Goal: Check status: Check status

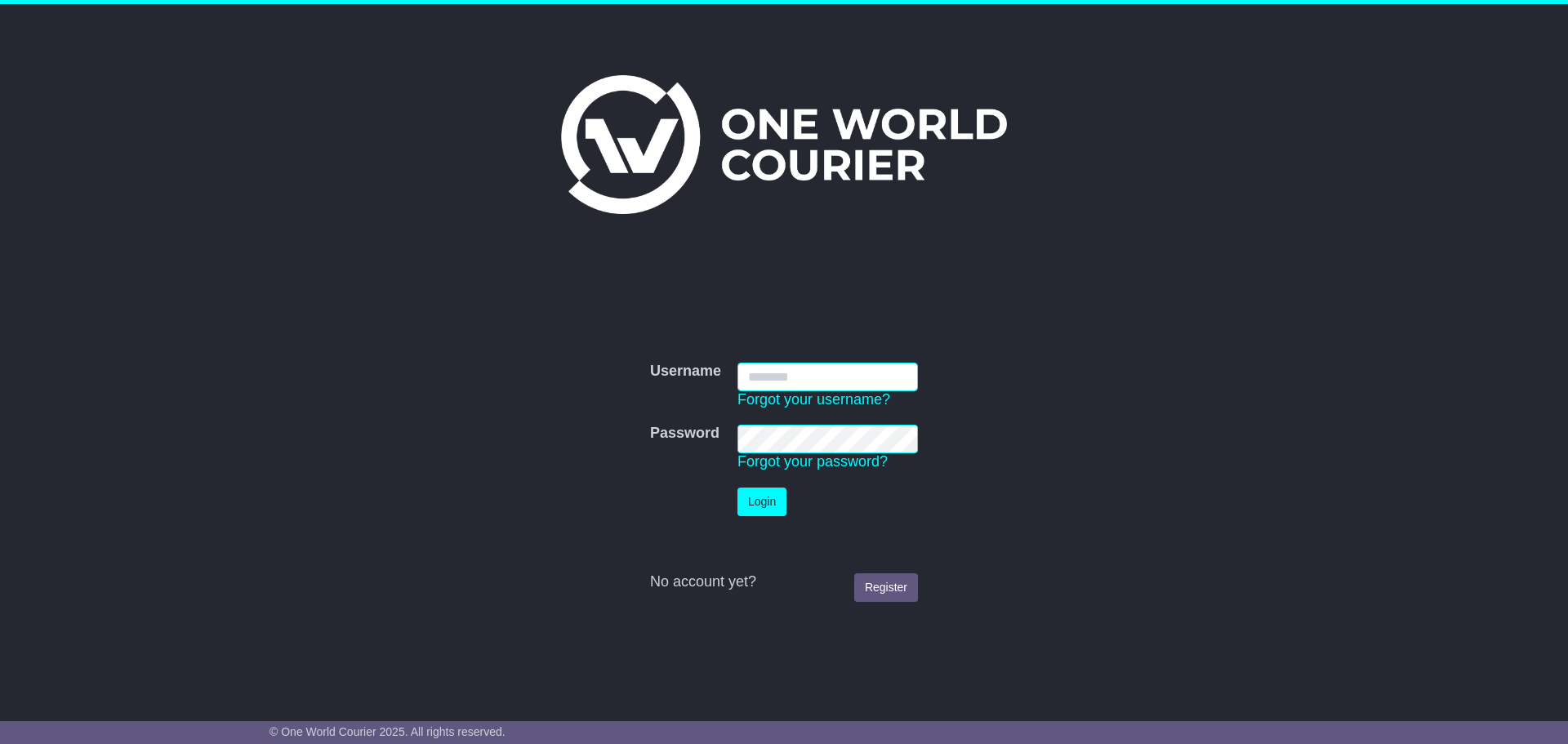
click at [782, 378] on input "Username" at bounding box center [828, 377] width 181 height 29
type input "**********"
click at [761, 499] on button "Login" at bounding box center [762, 502] width 49 height 29
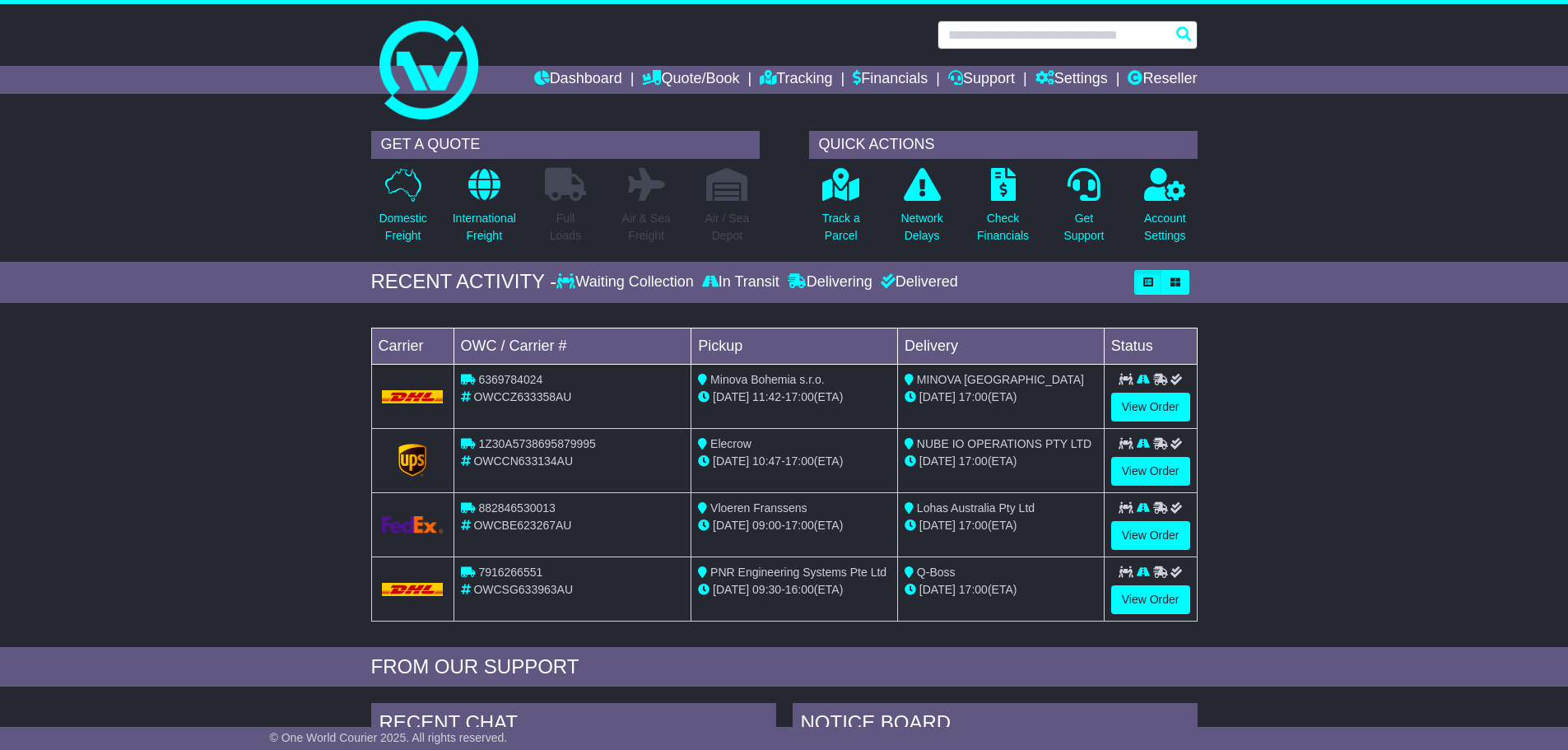
click at [963, 38] on input "text" at bounding box center [1068, 35] width 260 height 29
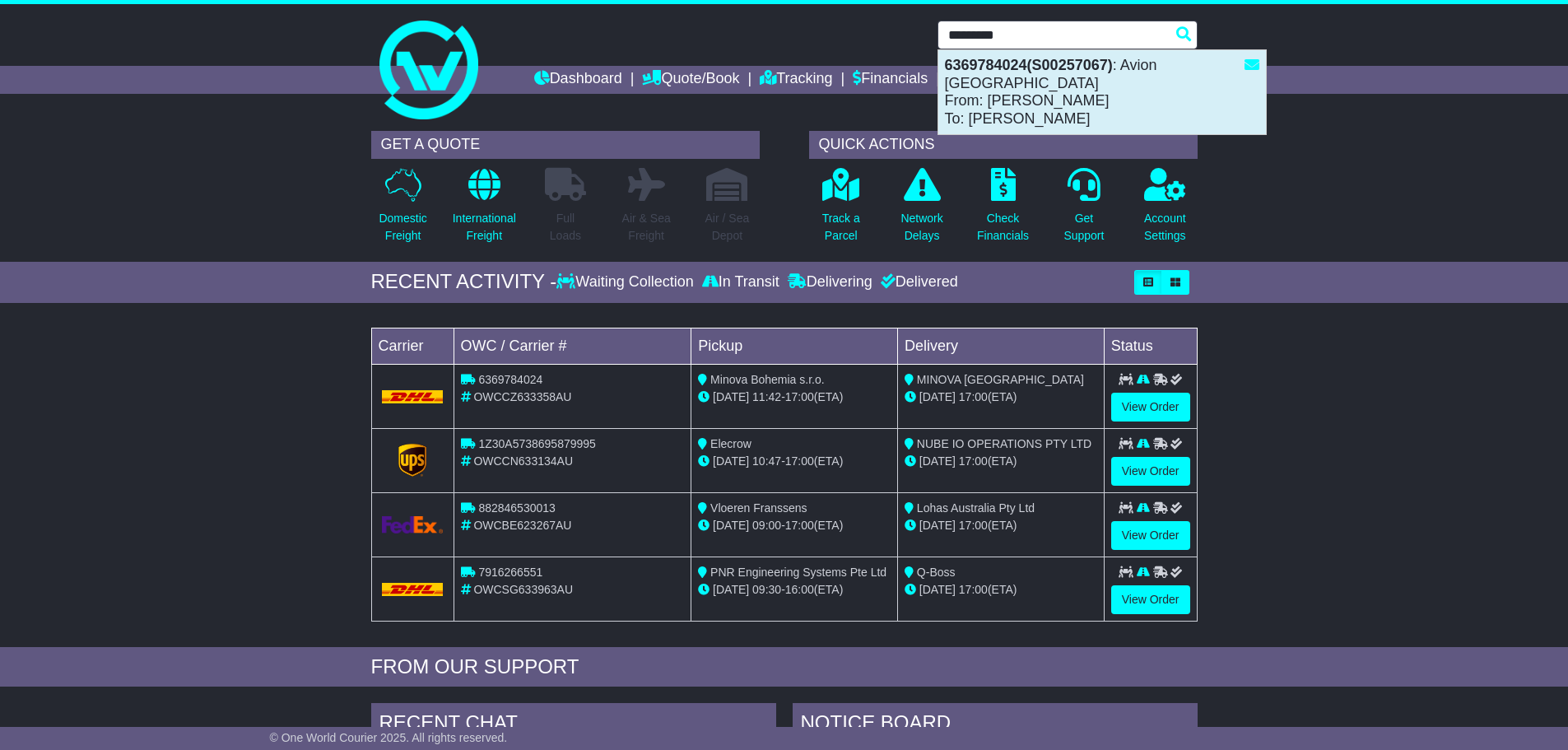
click at [984, 67] on strong "6369784024(S00257067)" at bounding box center [1028, 65] width 168 height 16
type input "**********"
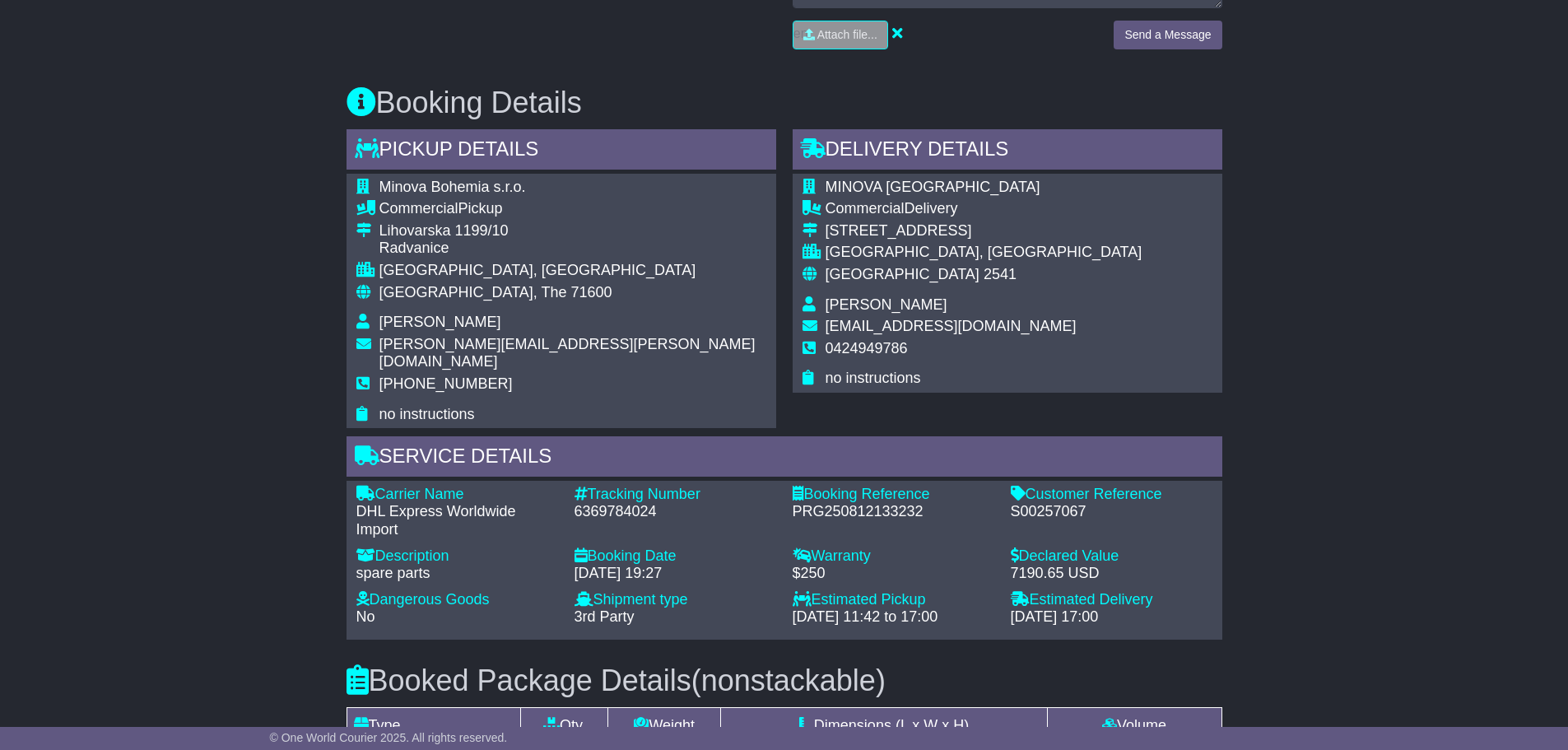
scroll to position [905, 0]
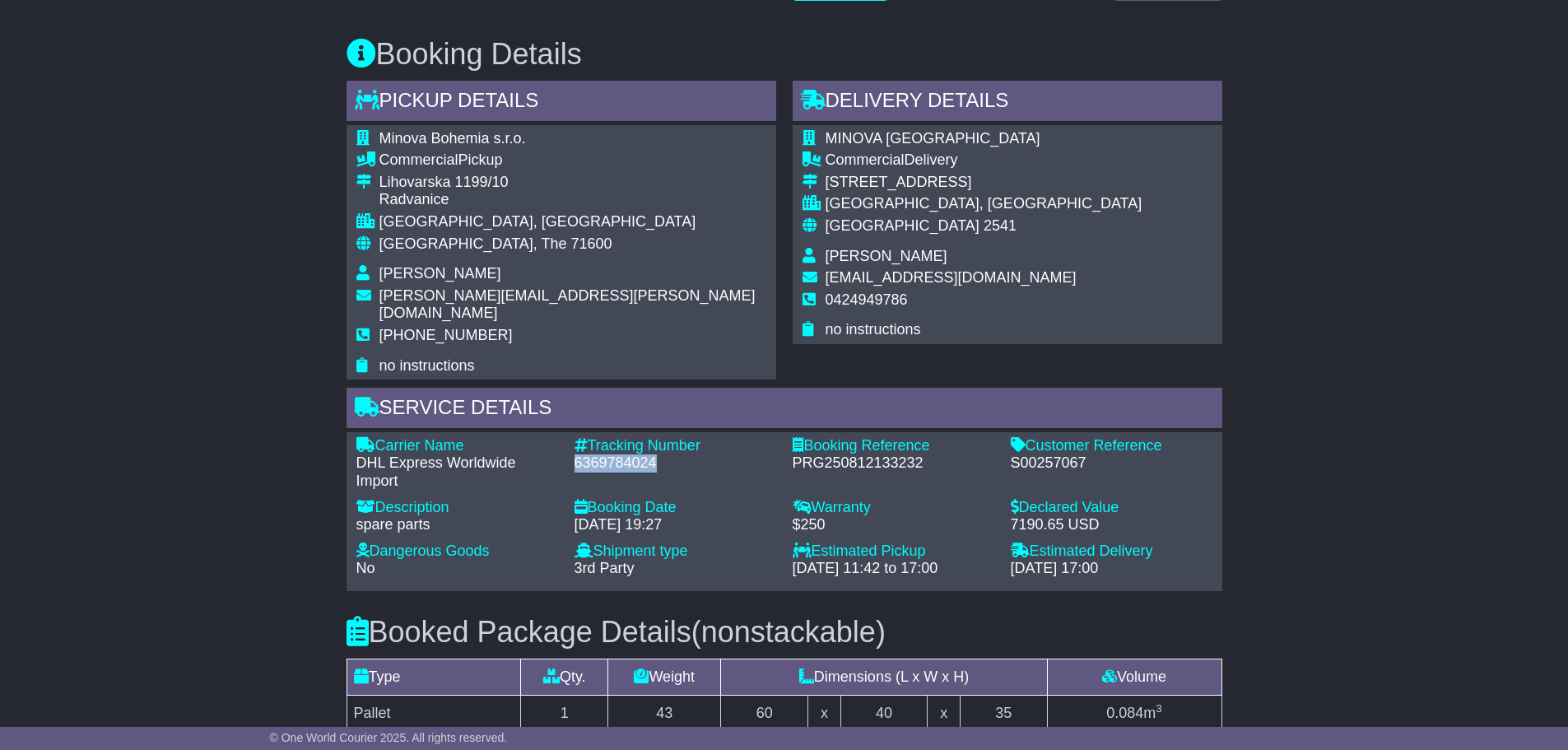
drag, startPoint x: 660, startPoint y: 445, endPoint x: 575, endPoint y: 445, distance: 85.0
click at [575, 454] on div "6369784024" at bounding box center [675, 463] width 202 height 18
copy div "6369784024"
click at [1050, 454] on div "S00257067" at bounding box center [1112, 463] width 202 height 18
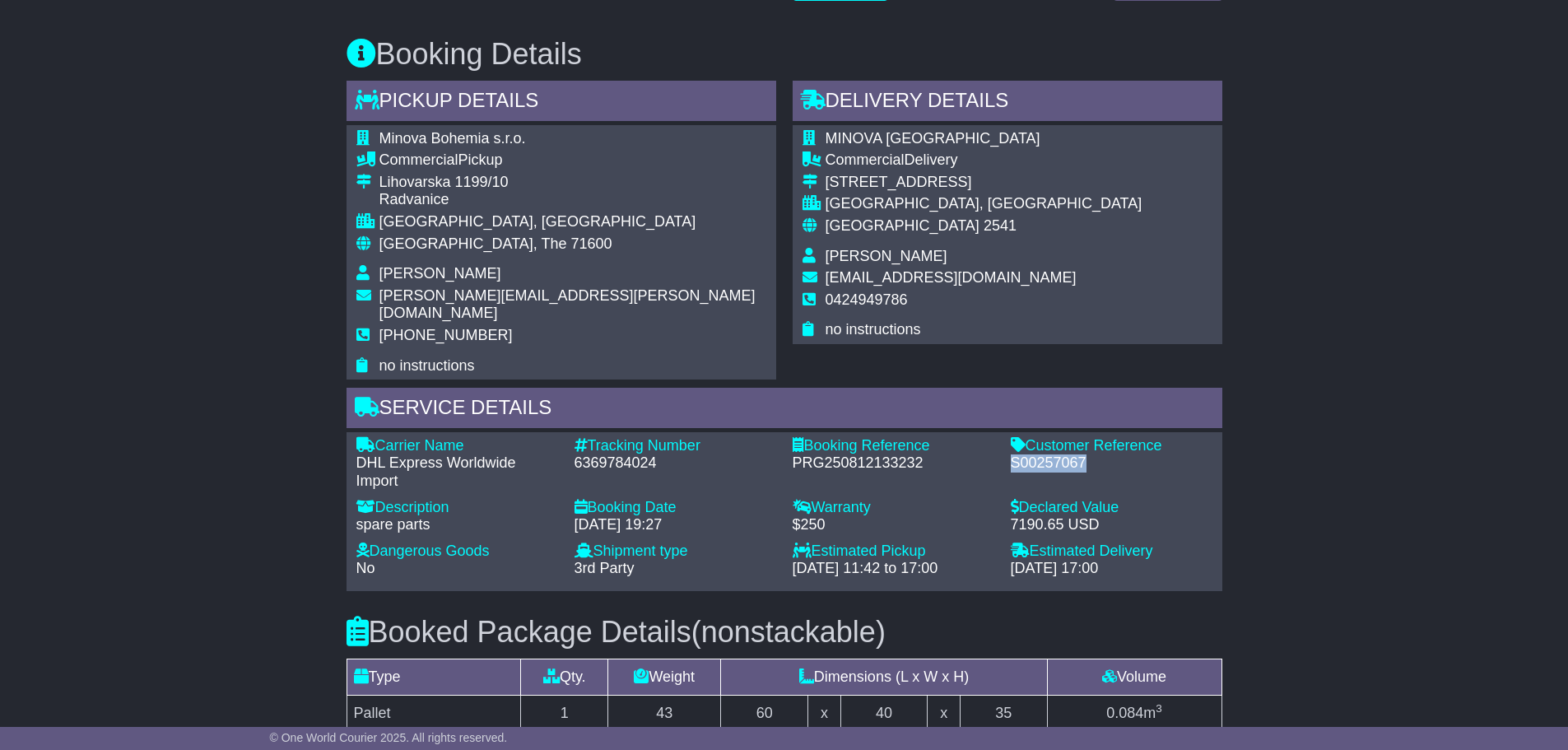
copy div "S00257067"
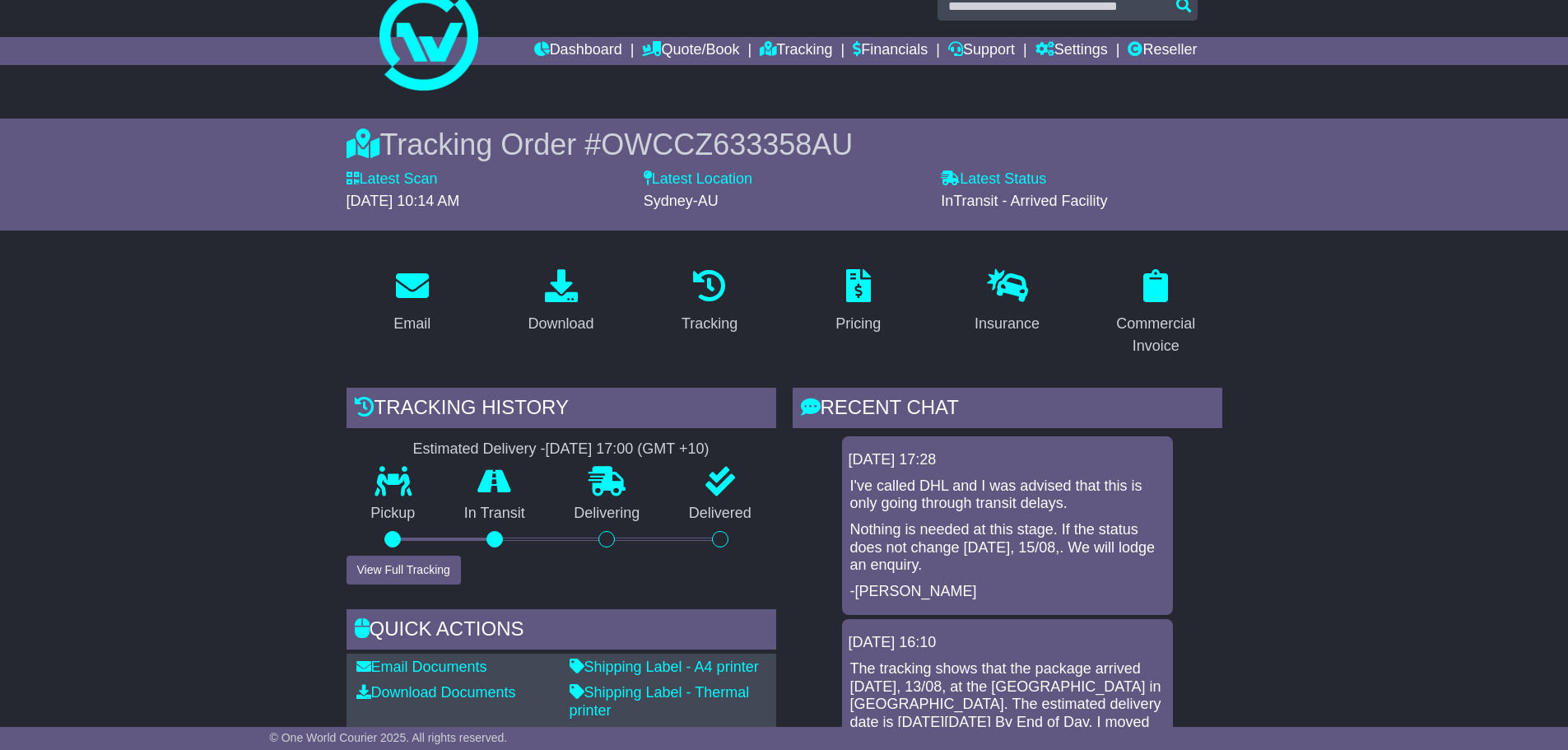
scroll to position [0, 0]
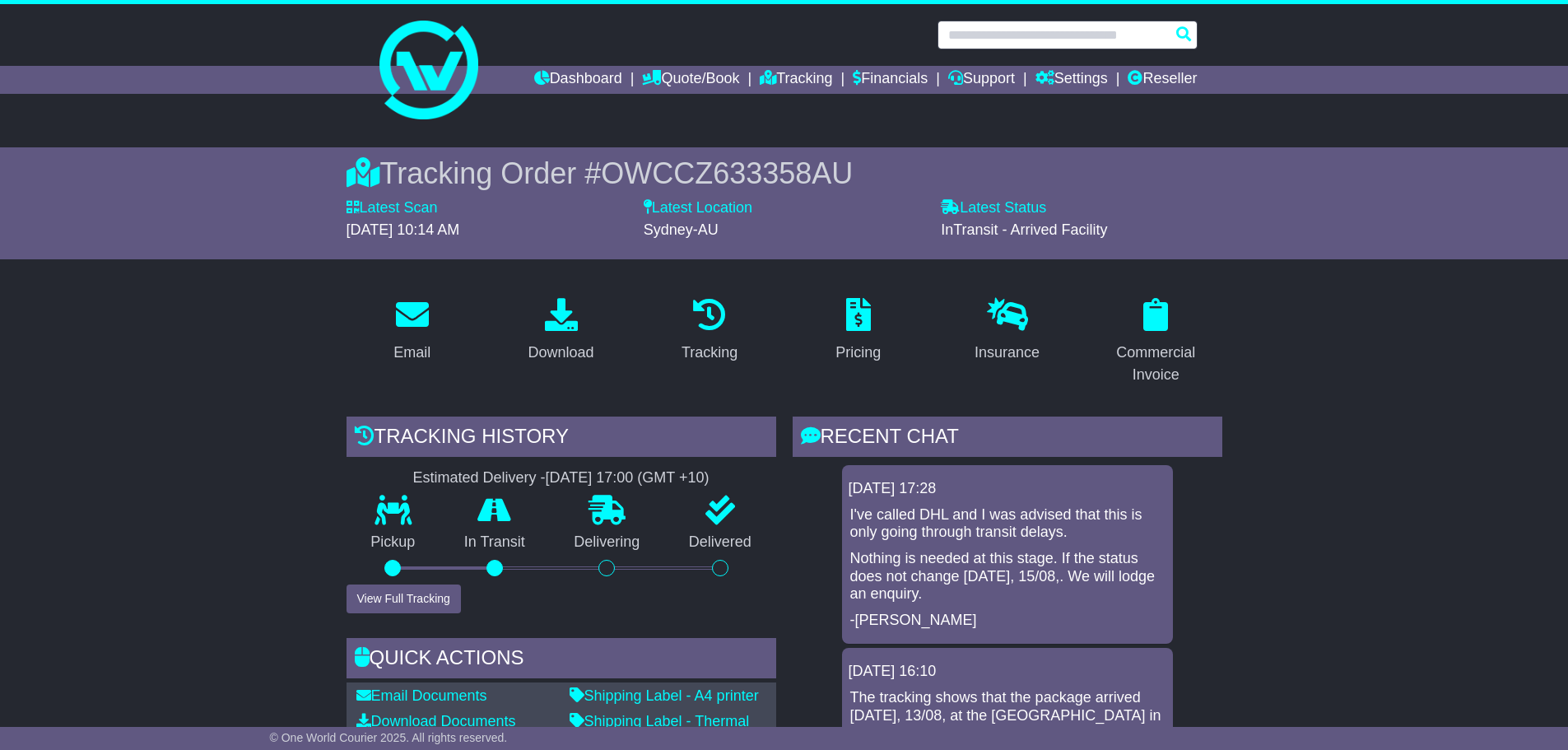
click at [994, 36] on input "text" at bounding box center [1068, 35] width 260 height 29
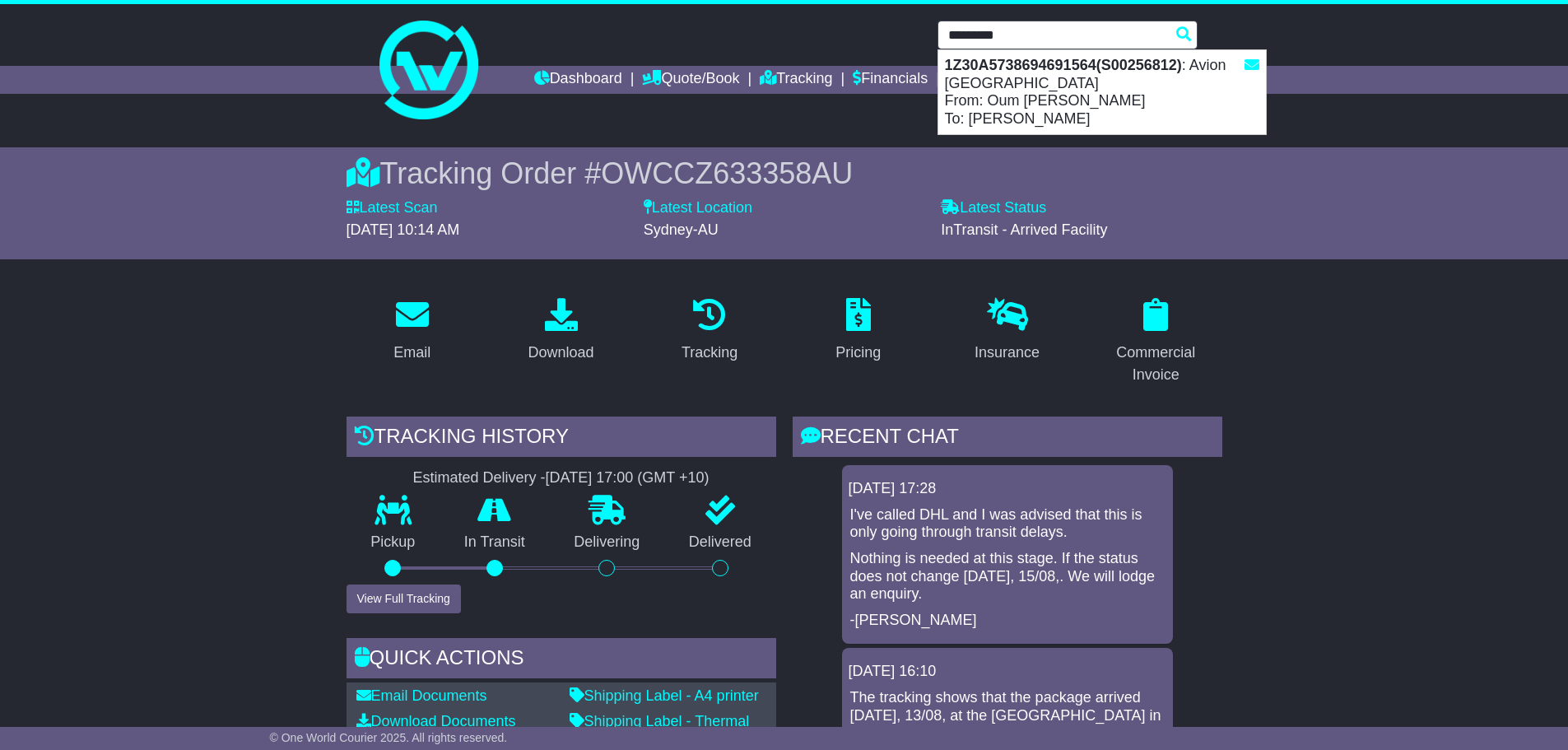
click at [990, 80] on div "1Z30A5738694691564(S00256812) : Avion Australia From: Oum pikul To: Liz Myers" at bounding box center [1102, 93] width 328 height 84
type input "**********"
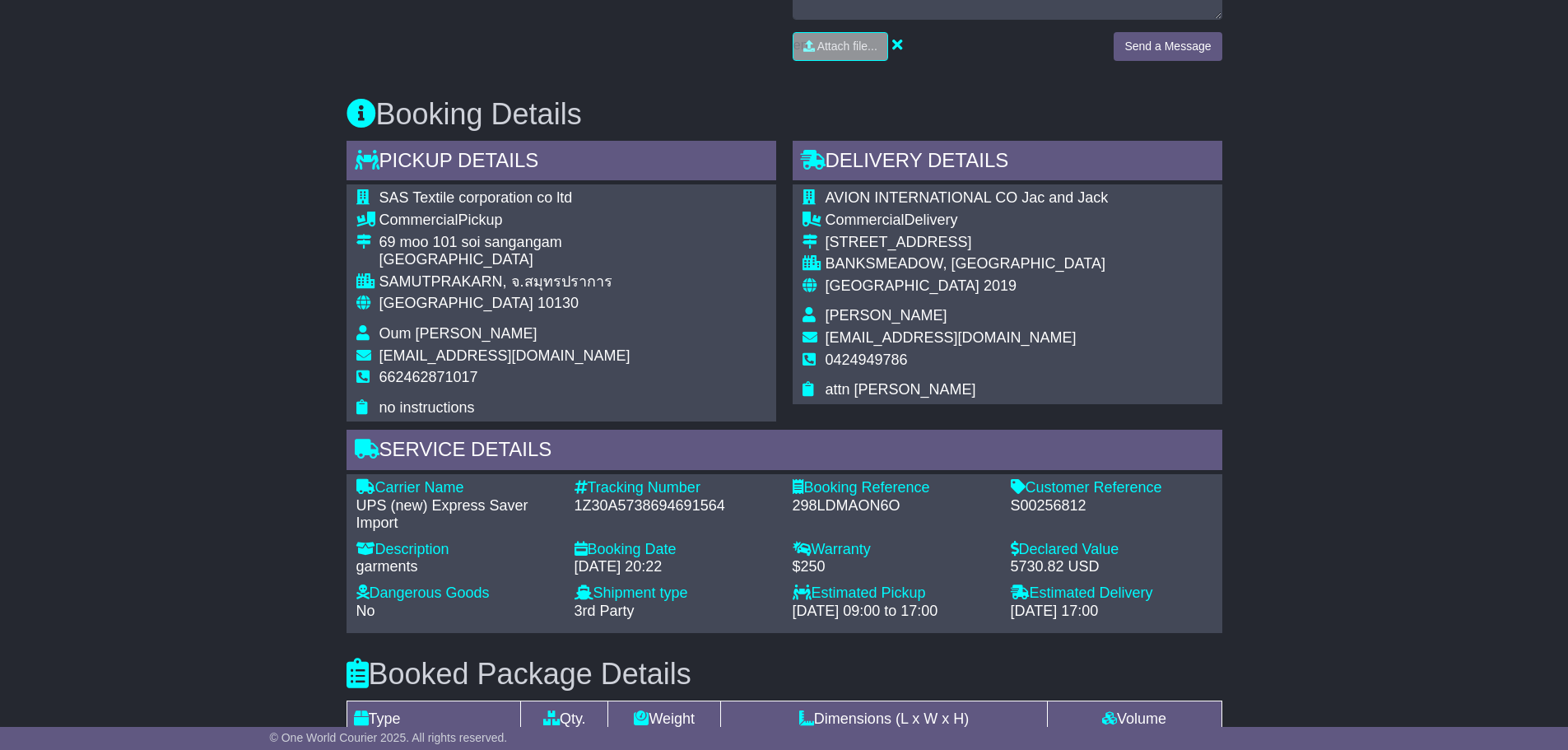
scroll to position [988, 0]
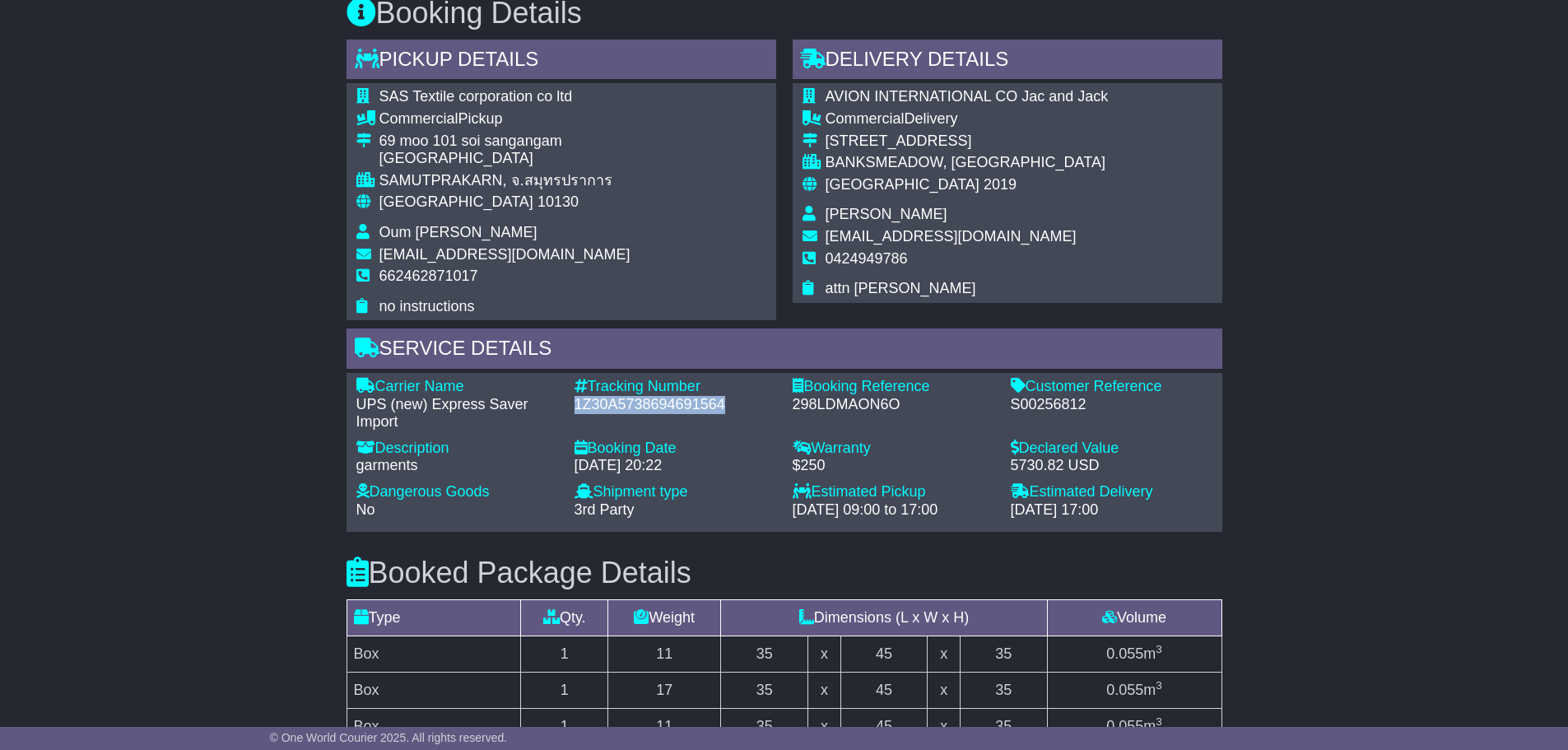
drag, startPoint x: 727, startPoint y: 403, endPoint x: 575, endPoint y: 403, distance: 152.0
click at [575, 403] on div "1Z30A5738694691564" at bounding box center [675, 405] width 202 height 18
copy div "1Z30A5738694691564"
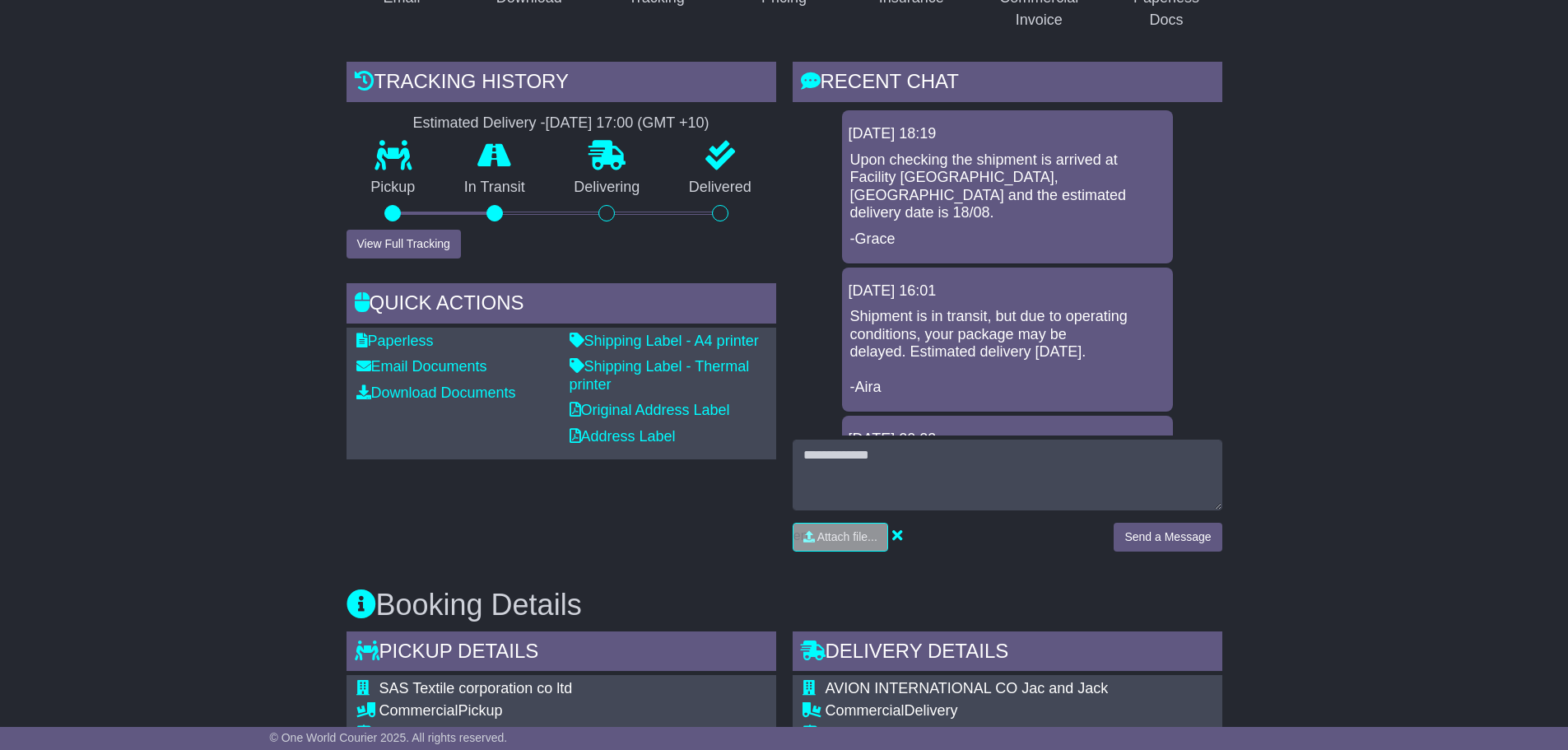
scroll to position [0, 0]
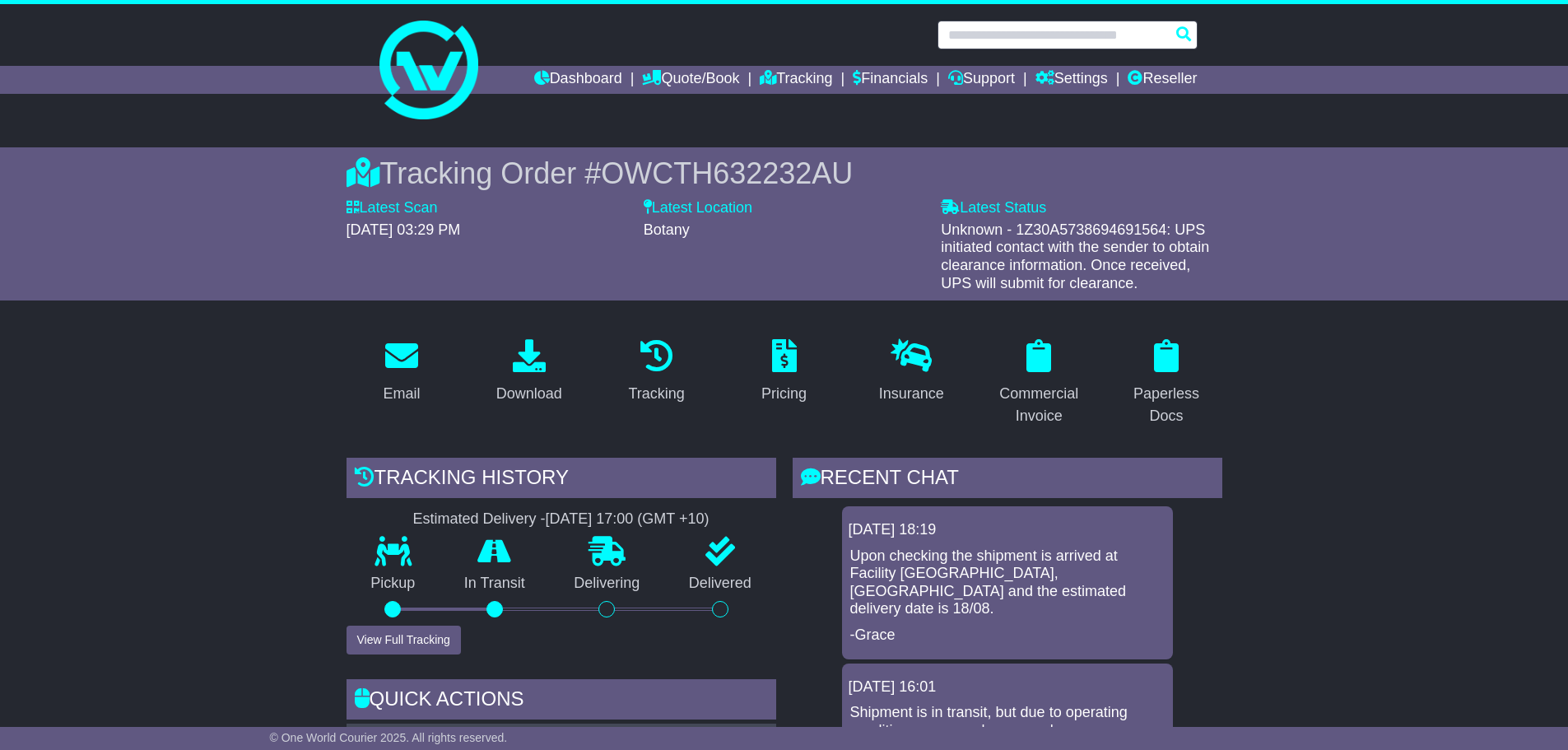
click at [986, 25] on input "text" at bounding box center [1068, 35] width 260 height 29
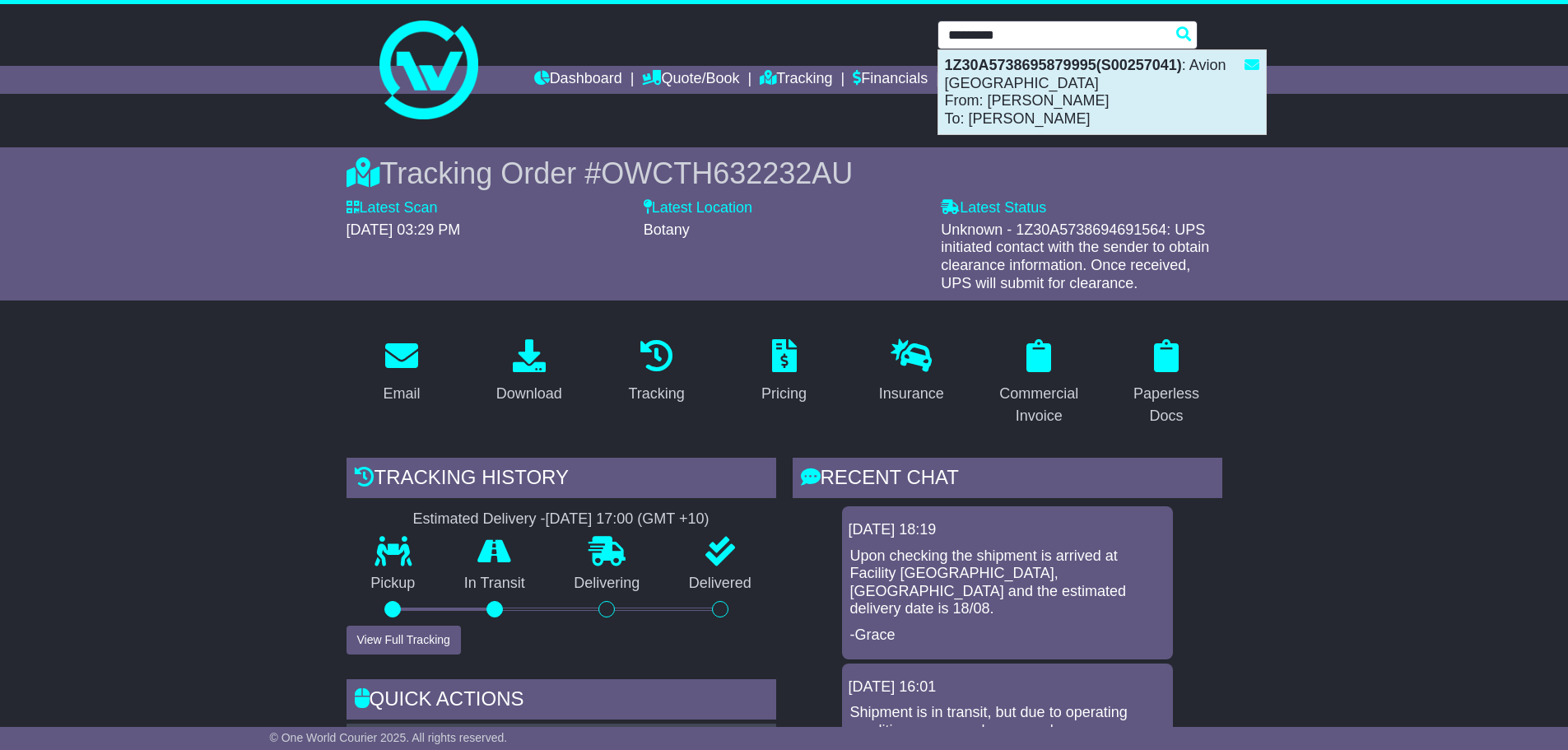
click at [1007, 85] on div "1Z30A5738695879995(S00257041) : Avion Australia From: Lily WU To: Jonathan Hill" at bounding box center [1102, 93] width 328 height 84
type input "**********"
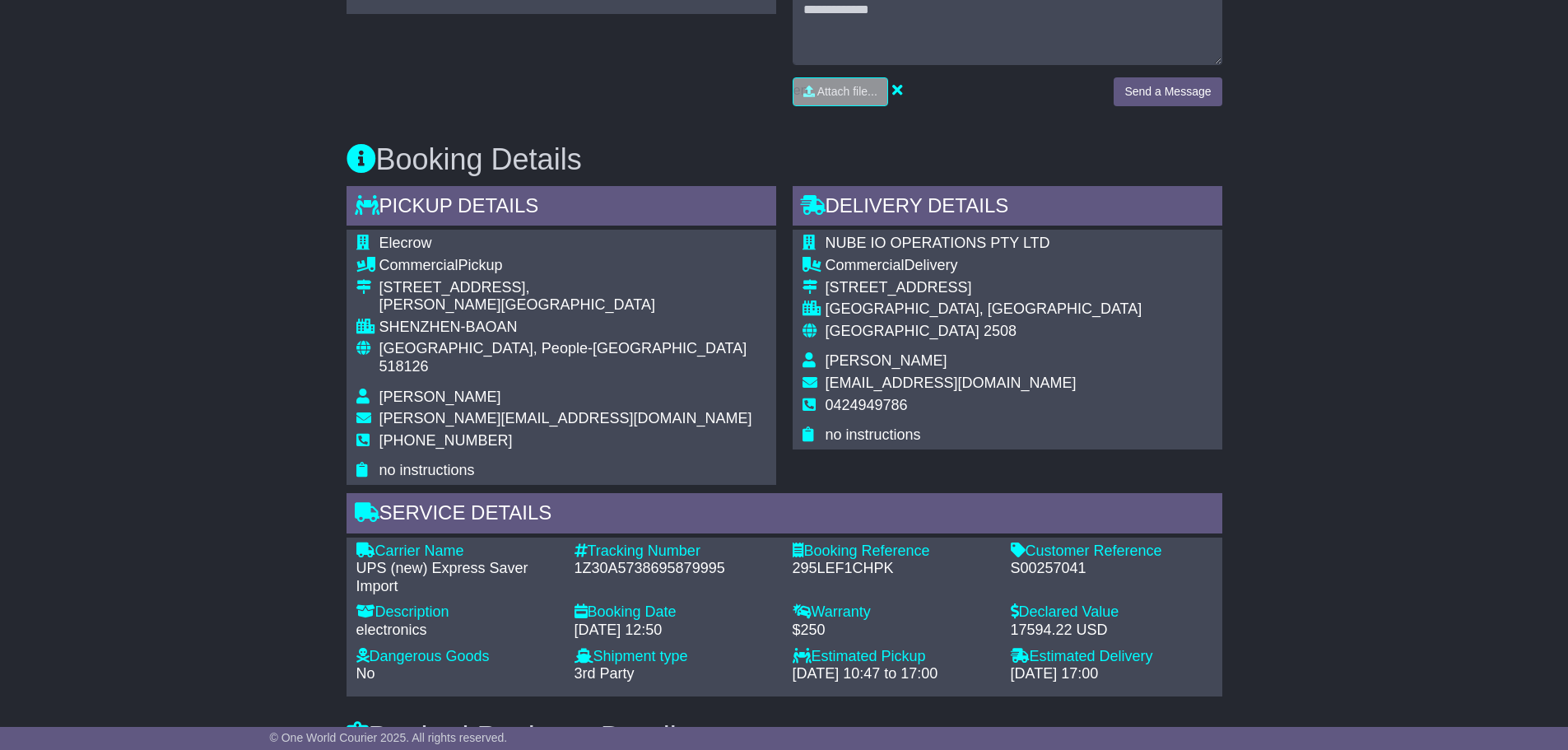
scroll to position [988, 0]
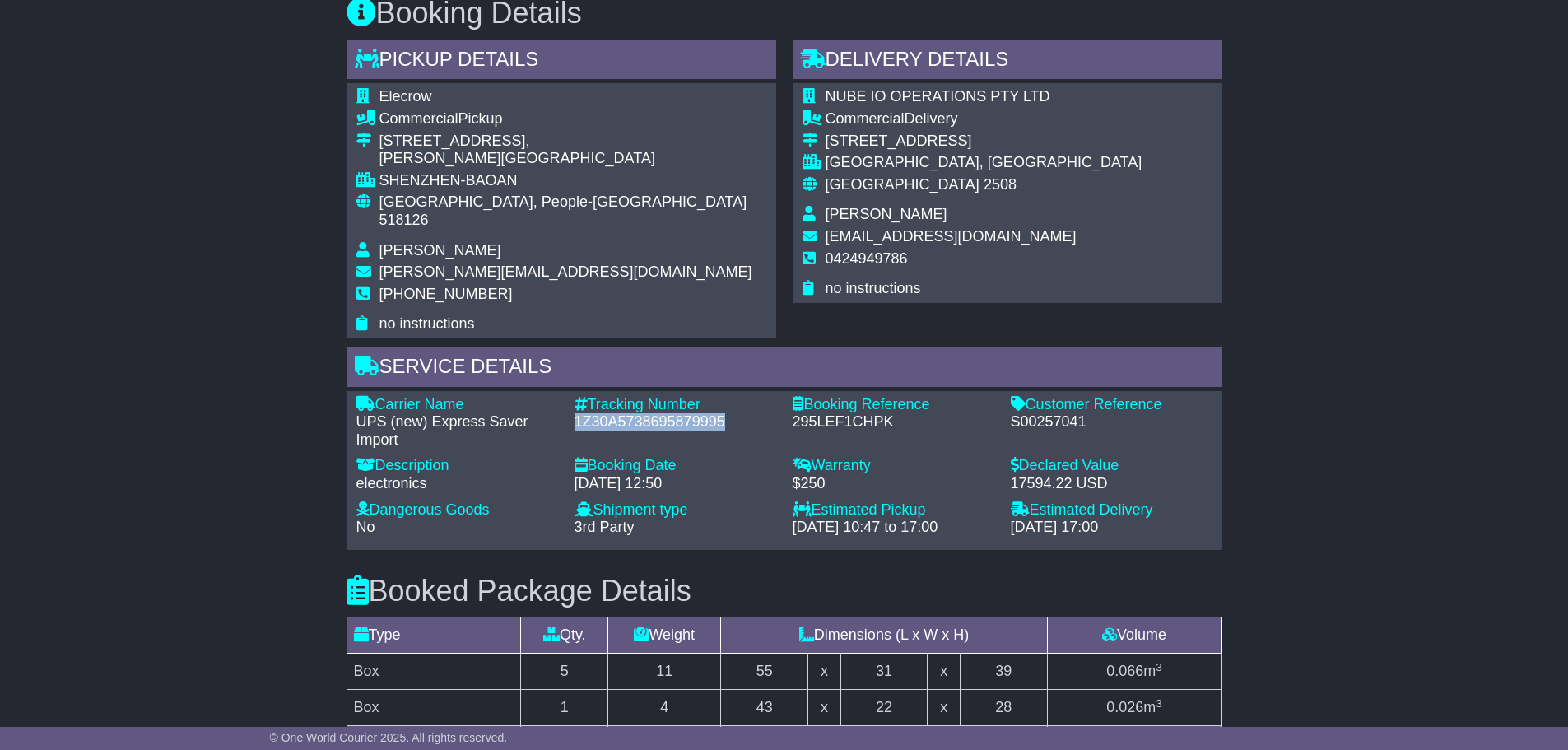
drag, startPoint x: 723, startPoint y: 401, endPoint x: 571, endPoint y: 401, distance: 152.0
click at [571, 401] on div "Tracking Number - 1Z30A5738695879995" at bounding box center [675, 423] width 218 height 54
copy div "1Z30A5738695879995"
